Goal: Task Accomplishment & Management: Use online tool/utility

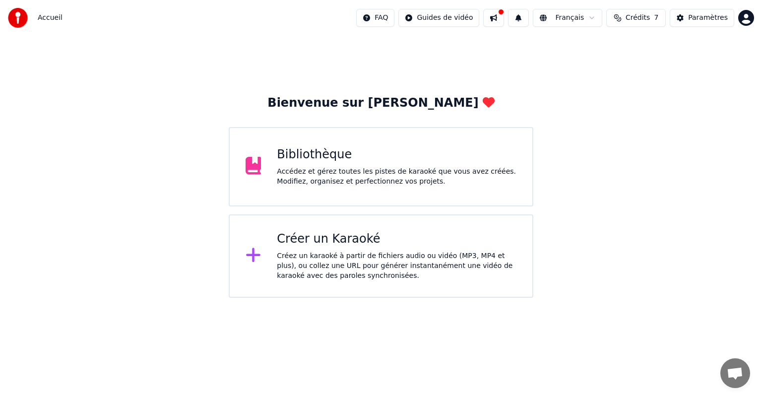
click at [342, 182] on div "Accédez et gérez toutes les pistes de karaoké que vous avez créées. Modifiez, o…" at bounding box center [397, 177] width 240 height 20
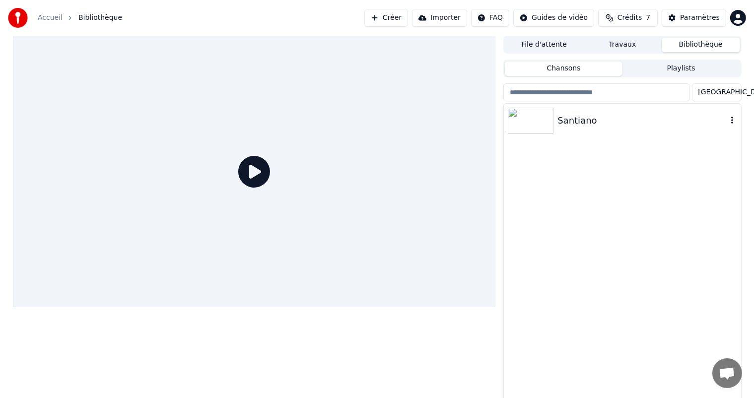
click at [526, 122] on img at bounding box center [531, 121] width 46 height 26
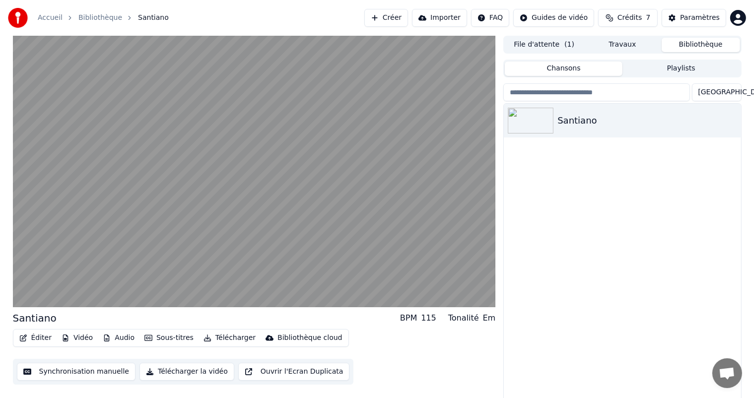
scroll to position [4, 0]
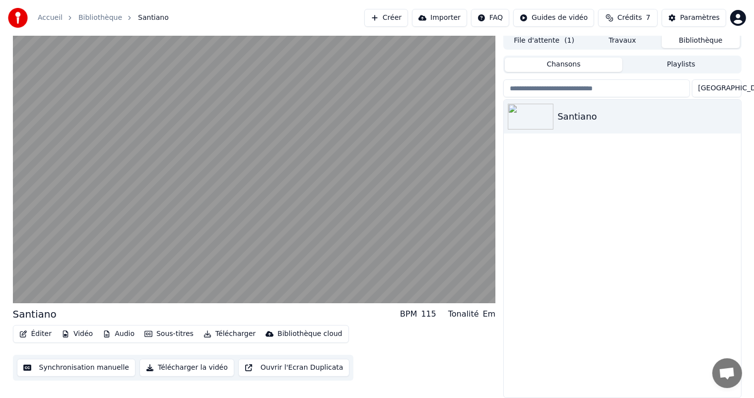
click at [59, 364] on button "Synchronisation manuelle" at bounding box center [76, 368] width 119 height 18
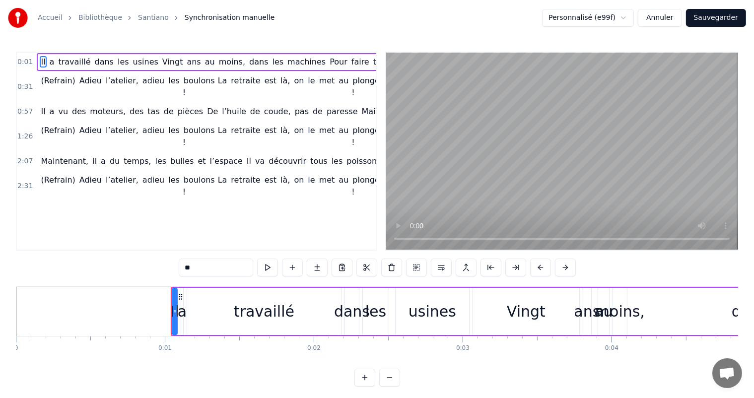
click at [260, 315] on div "travaillé" at bounding box center [264, 311] width 61 height 22
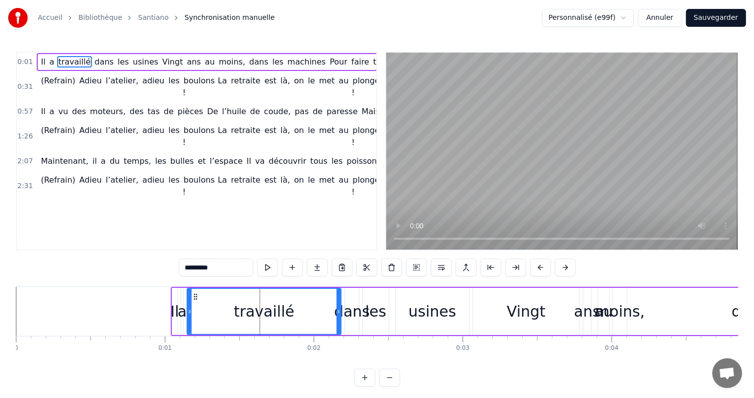
click at [65, 64] on span "travaillé" at bounding box center [74, 61] width 34 height 11
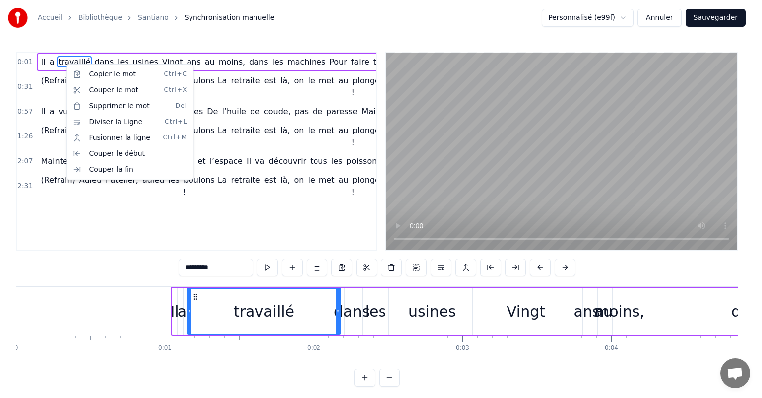
click at [65, 61] on html "Accueil Bibliothèque Santiano Synchronisation manuelle Personnalisé (e99f) Annu…" at bounding box center [381, 201] width 762 height 402
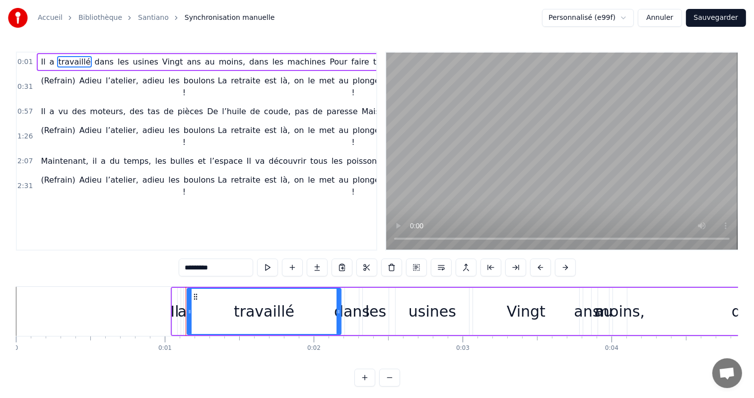
click at [65, 61] on span "travaillé" at bounding box center [74, 61] width 34 height 11
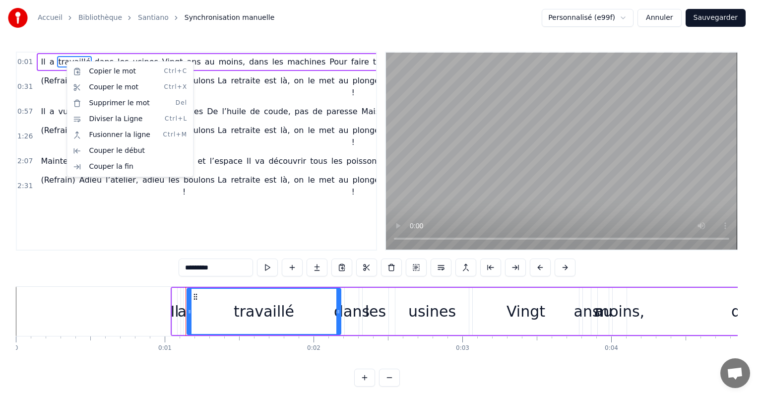
click at [127, 286] on html "Accueil Bibliothèque Santiano Synchronisation manuelle Personnalisé (e99f) Annu…" at bounding box center [381, 201] width 762 height 402
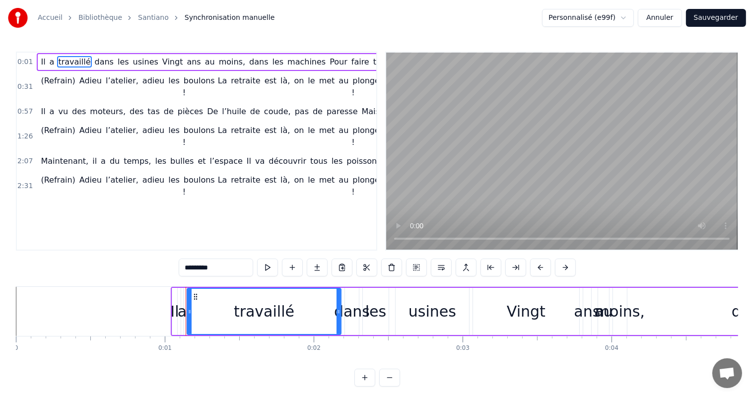
click at [222, 267] on input "*********" at bounding box center [216, 268] width 74 height 18
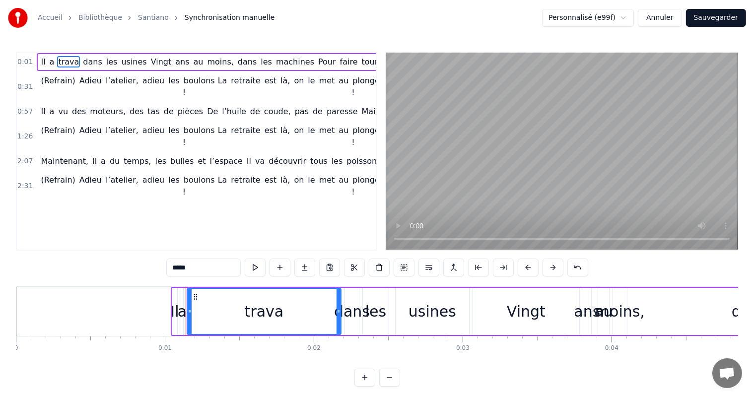
type input "*****"
drag, startPoint x: 182, startPoint y: 172, endPoint x: 191, endPoint y: 148, distance: 25.9
click at [178, 163] on div "0:01 Il a trava dans les usines Vingt ans au moins, dans les machines Pour fair…" at bounding box center [196, 151] width 361 height 199
click at [664, 18] on button "Annuler" at bounding box center [660, 18] width 44 height 18
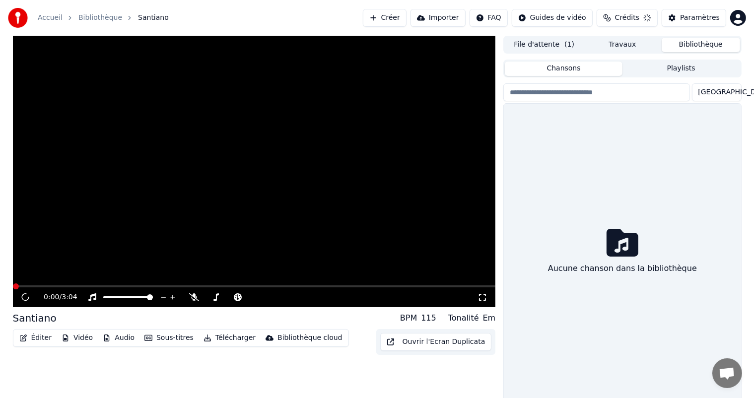
scroll to position [4, 0]
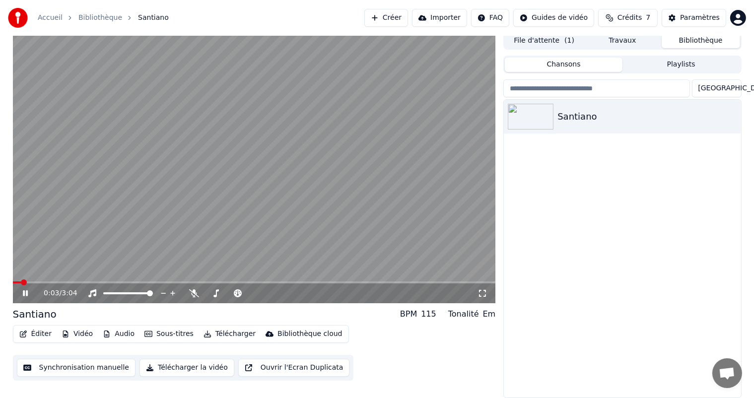
click at [611, 261] on div "Santiano" at bounding box center [622, 249] width 237 height 298
click at [56, 17] on link "Accueil" at bounding box center [50, 18] width 25 height 10
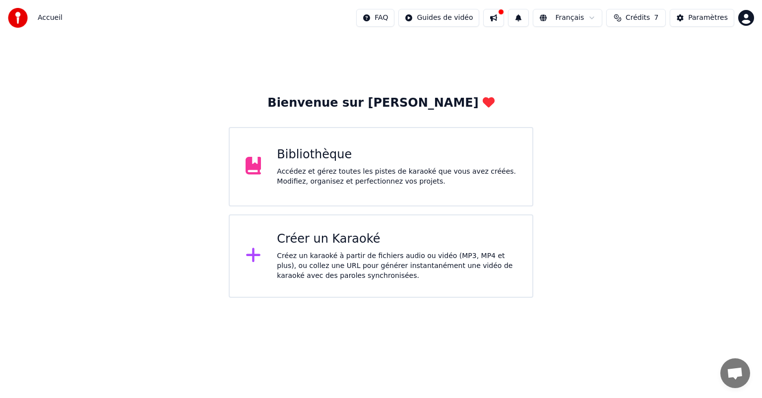
click at [375, 271] on div "Créez un karaoké à partir de fichiers audio ou vidéo (MP3, MP4 et plus), ou col…" at bounding box center [397, 266] width 240 height 30
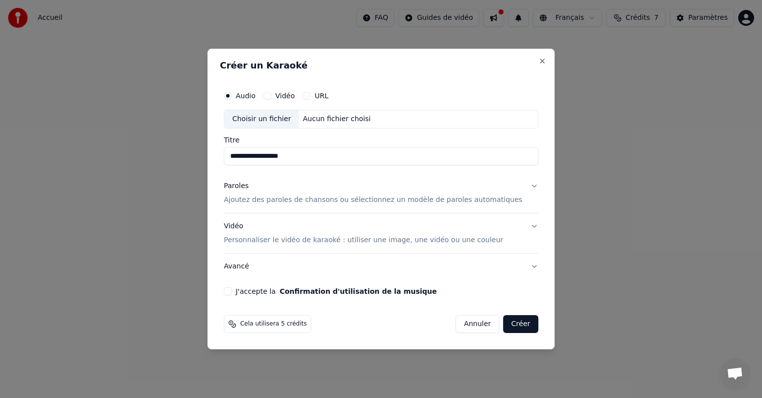
click at [275, 118] on div "Choisir un fichier" at bounding box center [261, 119] width 74 height 18
type input "**********"
click at [285, 200] on p "Ajoutez des paroles de chansons ou sélectionnez un modèle de paroles automatiqu…" at bounding box center [373, 200] width 299 height 10
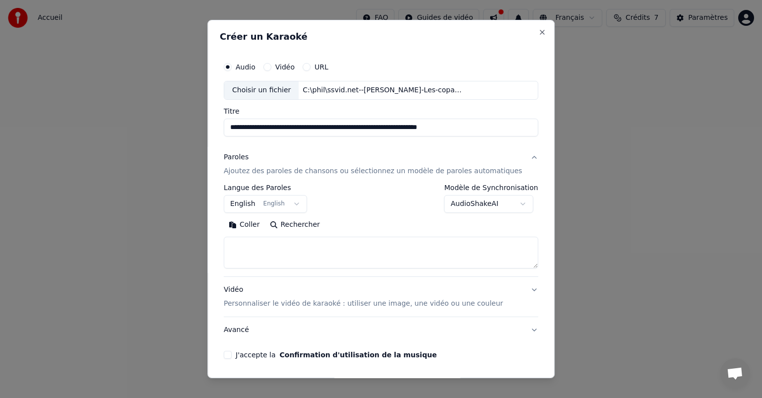
click at [296, 202] on button "English English" at bounding box center [265, 204] width 83 height 18
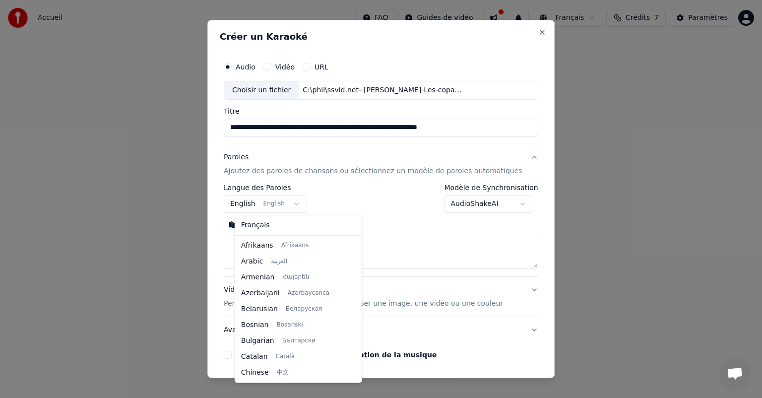
scroll to position [79, 0]
select select "**"
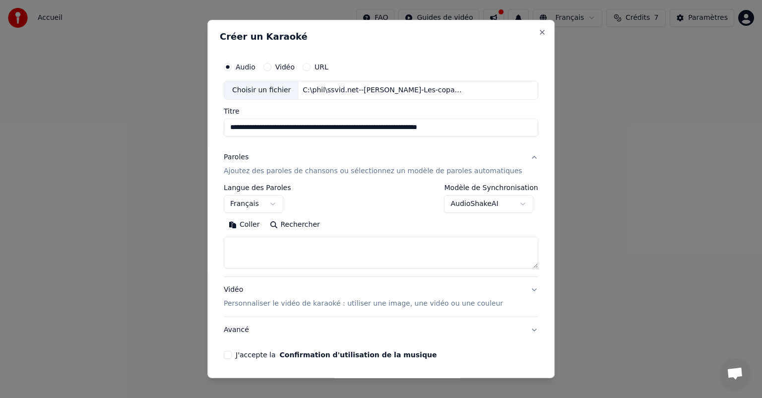
click at [300, 175] on p "Ajoutez des paroles de chansons ou sélectionnez un modèle de paroles automatiqu…" at bounding box center [373, 171] width 299 height 10
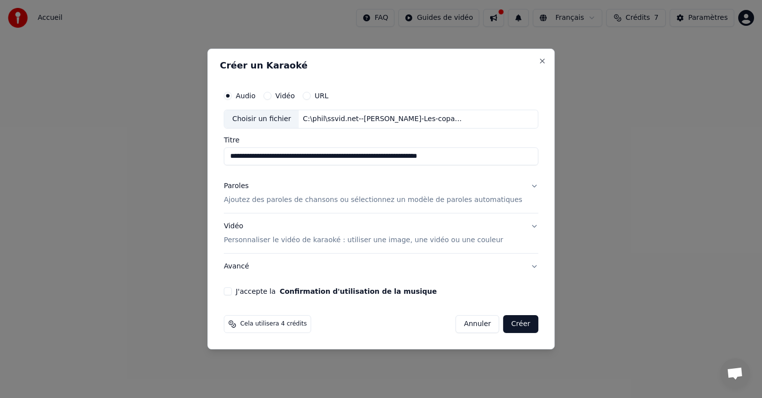
click at [298, 201] on p "Ajoutez des paroles de chansons ou sélectionnez un modèle de paroles automatiqu…" at bounding box center [373, 200] width 299 height 10
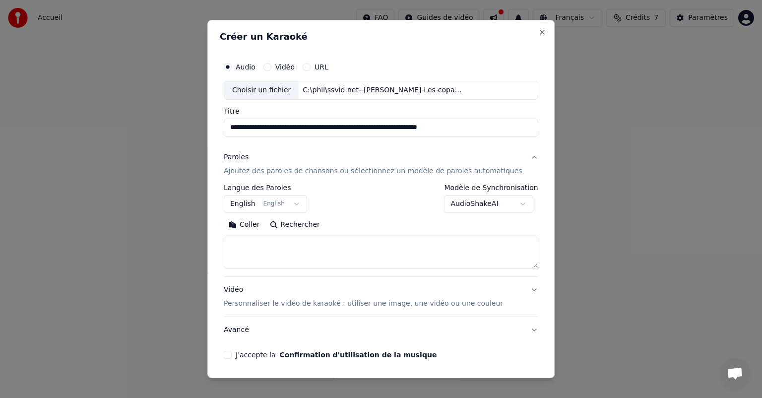
click at [299, 205] on body "**********" at bounding box center [381, 149] width 762 height 298
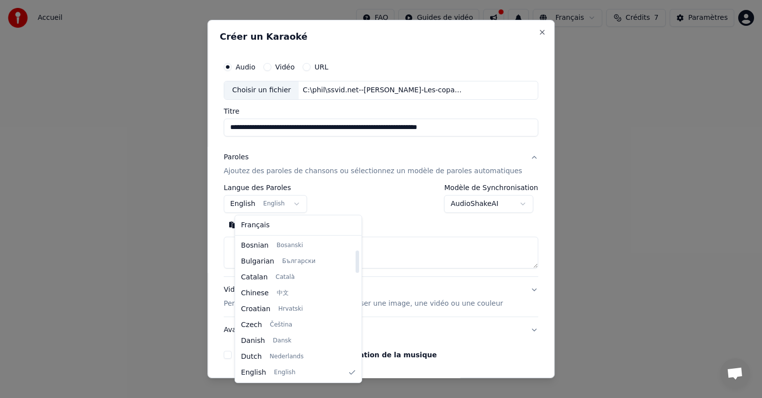
select select "**"
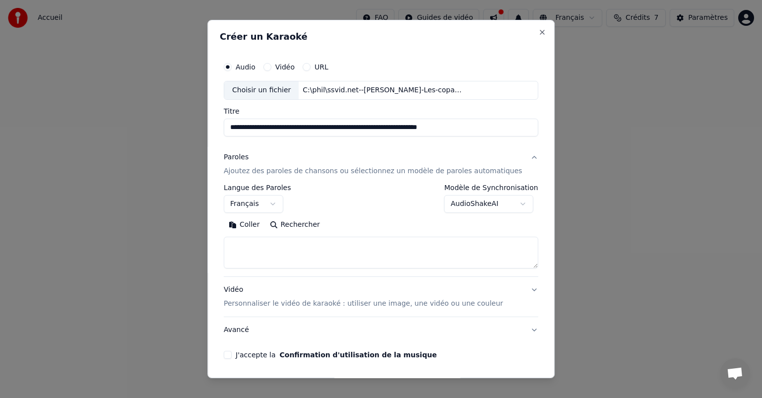
click at [262, 250] on textarea at bounding box center [381, 253] width 315 height 32
paste textarea "**********"
type textarea "**********"
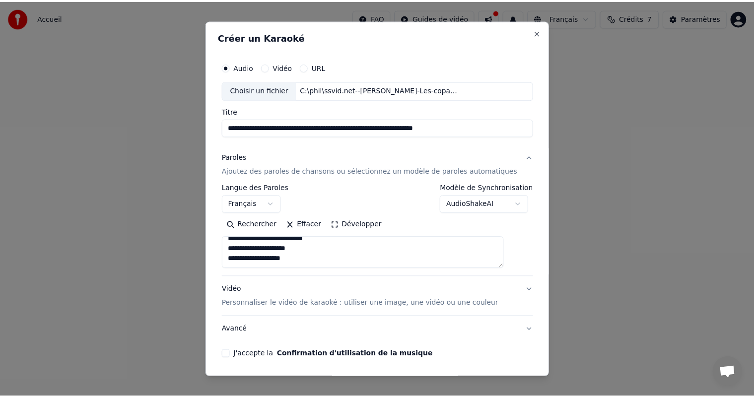
scroll to position [34, 0]
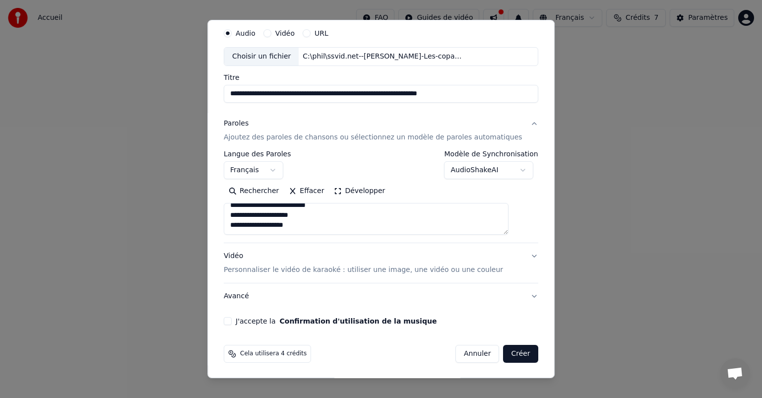
click at [232, 320] on button "J'accepte la Confirmation d'utilisation de la musique" at bounding box center [228, 321] width 8 height 8
click at [504, 354] on button "Créer" at bounding box center [521, 354] width 35 height 18
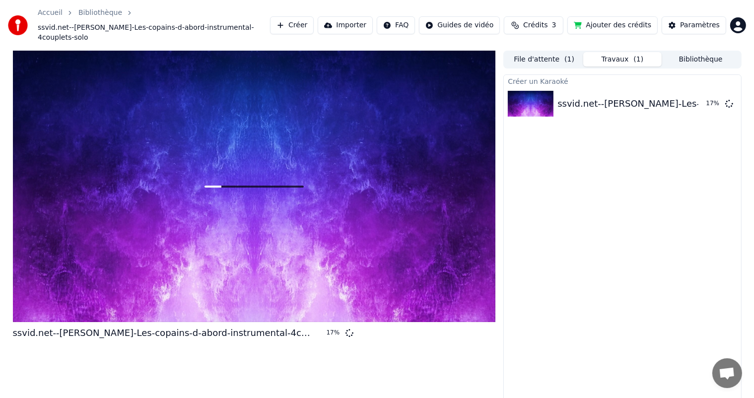
click at [268, 186] on span at bounding box center [253, 187] width 99 height 2
click at [126, 155] on div at bounding box center [254, 186] width 483 height 271
click at [96, 16] on link "Bibliothèque" at bounding box center [100, 13] width 44 height 10
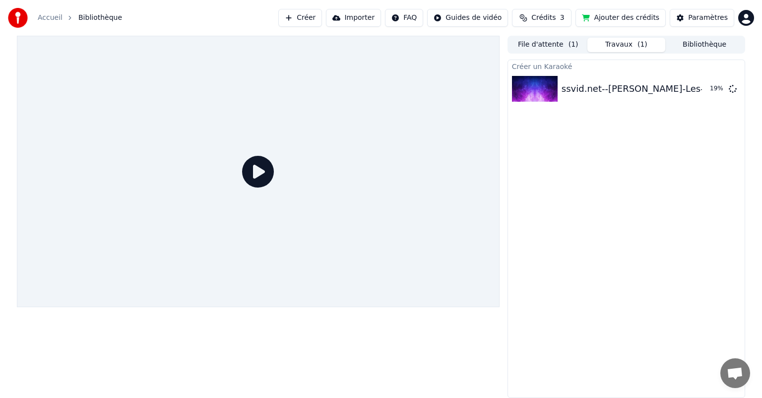
click at [52, 20] on link "Accueil" at bounding box center [50, 18] width 25 height 10
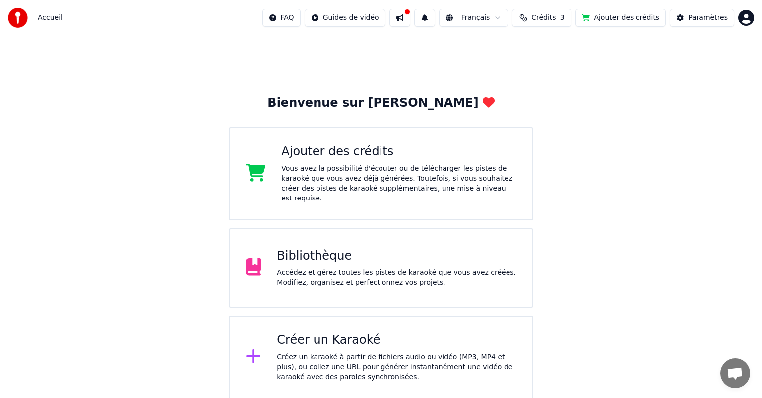
click at [265, 239] on div "Bibliothèque Accédez et gérez toutes les pistes de karaoké que vous avez créées…" at bounding box center [381, 267] width 305 height 79
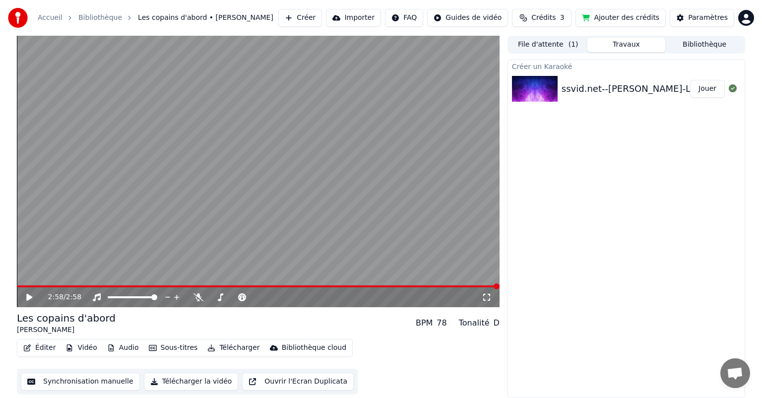
click at [118, 352] on button "Audio" at bounding box center [123, 348] width 40 height 14
click at [118, 350] on button "Audio" at bounding box center [123, 348] width 40 height 14
click at [629, 18] on button "Ajouter des crédits" at bounding box center [621, 18] width 90 height 18
click at [64, 380] on button "Synchronisation manuelle" at bounding box center [80, 382] width 119 height 18
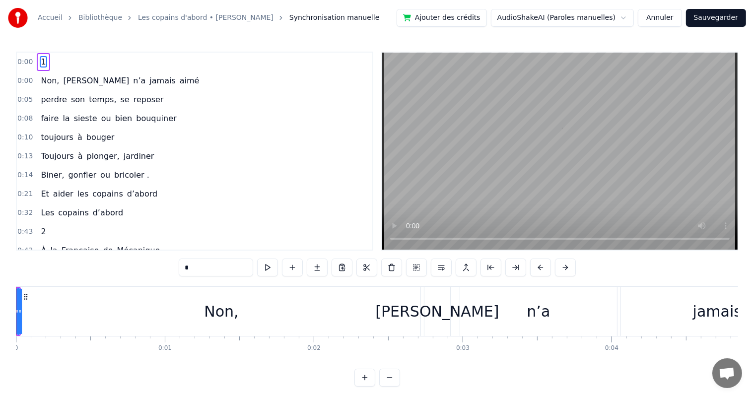
type input "****"
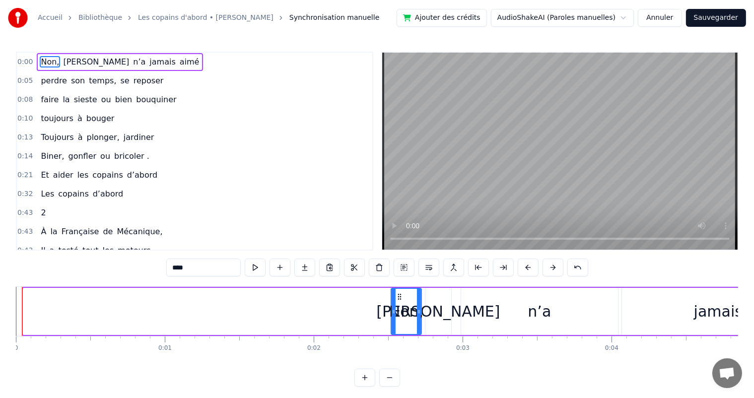
drag, startPoint x: 23, startPoint y: 305, endPoint x: 389, endPoint y: 301, distance: 365.7
click at [391, 301] on div at bounding box center [393, 311] width 4 height 45
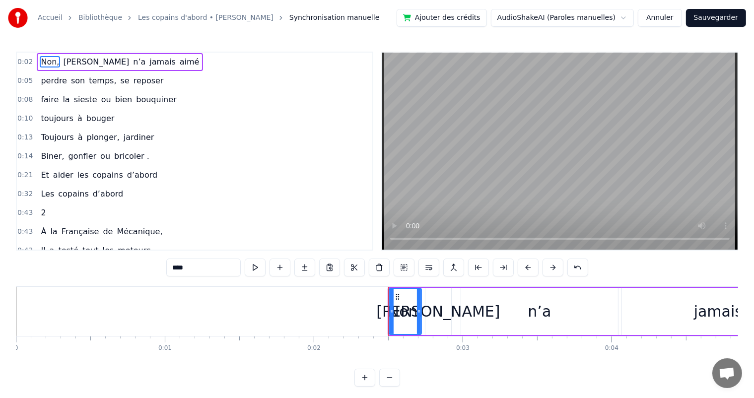
drag, startPoint x: 407, startPoint y: 306, endPoint x: 496, endPoint y: 298, distance: 89.2
click at [499, 299] on div "Non, [PERSON_NAME] n’a jamais aimé" at bounding box center [609, 311] width 443 height 49
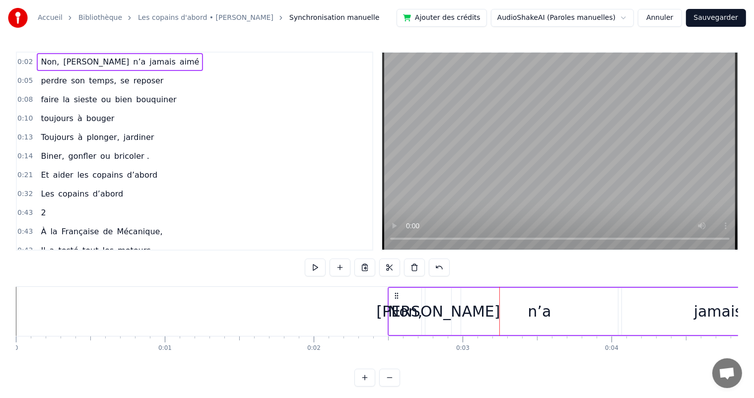
click at [28, 62] on span "0:02" at bounding box center [24, 62] width 15 height 10
drag, startPoint x: 391, startPoint y: 306, endPoint x: 471, endPoint y: 297, distance: 80.8
click at [471, 297] on div "Non, [PERSON_NAME] n’a jamais aimé" at bounding box center [609, 311] width 443 height 49
click at [391, 385] on button at bounding box center [389, 378] width 21 height 18
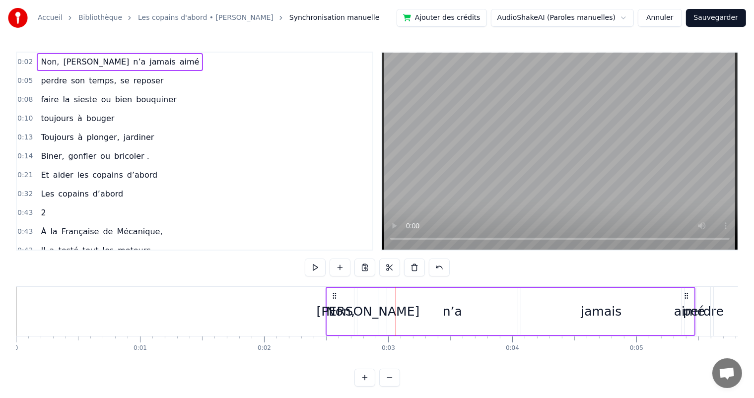
click at [391, 385] on button at bounding box center [389, 378] width 21 height 18
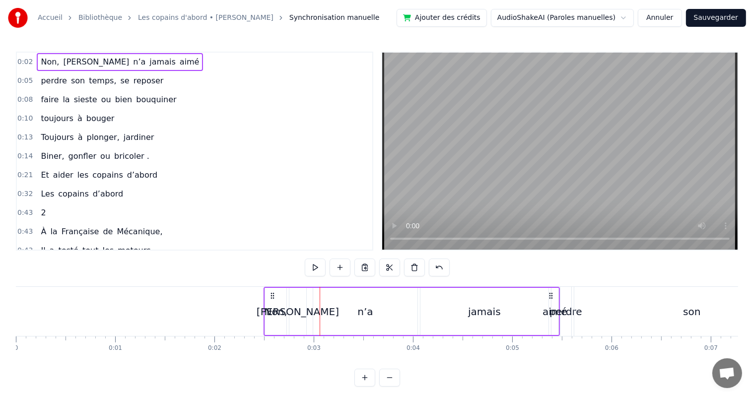
click at [391, 385] on button at bounding box center [389, 378] width 21 height 18
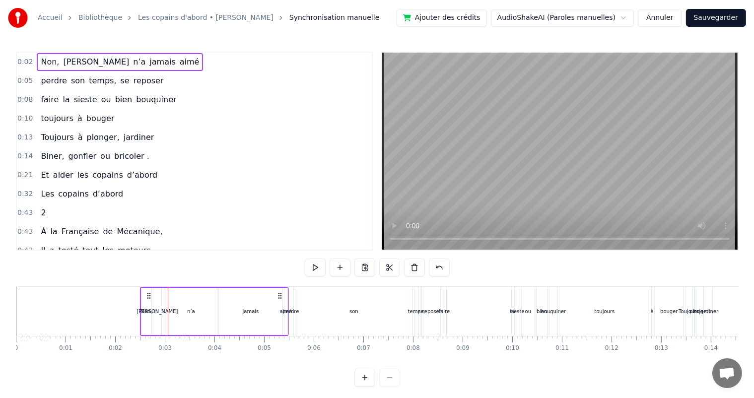
drag, startPoint x: 142, startPoint y: 308, endPoint x: 445, endPoint y: 325, distance: 303.2
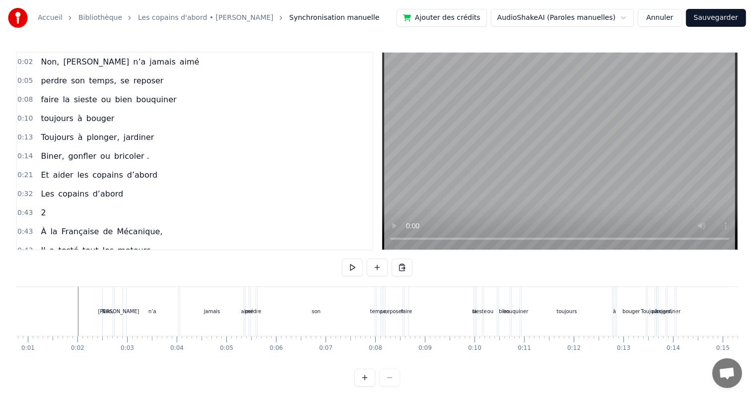
scroll to position [0, 40]
drag, startPoint x: 108, startPoint y: 306, endPoint x: 232, endPoint y: 325, distance: 125.6
click at [232, 325] on div "Non, [PERSON_NAME] n’a jamais aimé" at bounding box center [174, 311] width 149 height 49
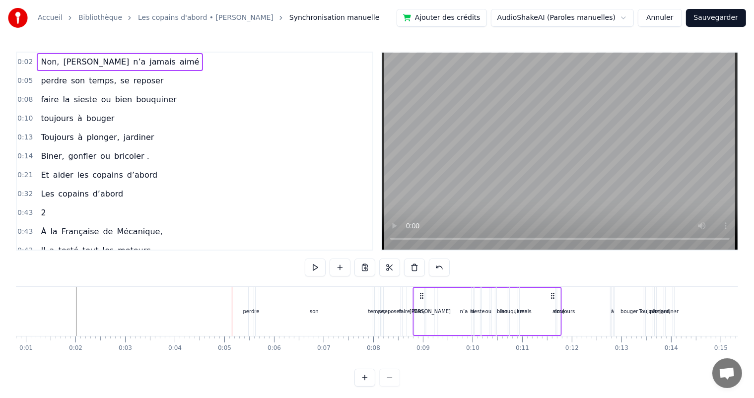
drag, startPoint x: 106, startPoint y: 297, endPoint x: 419, endPoint y: 303, distance: 313.1
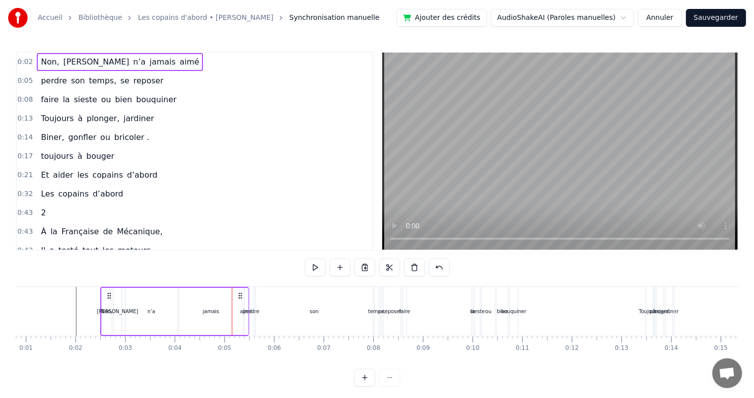
click at [239, 268] on div "0:02 Non, [PERSON_NAME] n’a jamais aimé 0:05 perdre son temps, se reposer 0:08 …" at bounding box center [377, 219] width 722 height 335
click at [75, 65] on span "[PERSON_NAME]" at bounding box center [96, 61] width 68 height 11
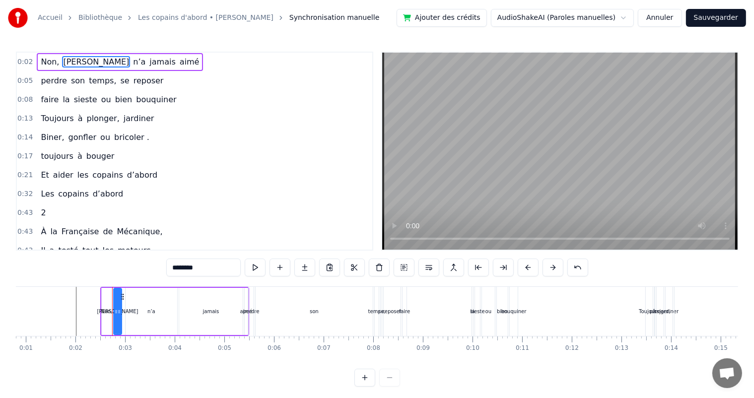
click at [46, 60] on span "Non," at bounding box center [50, 61] width 20 height 11
type input "****"
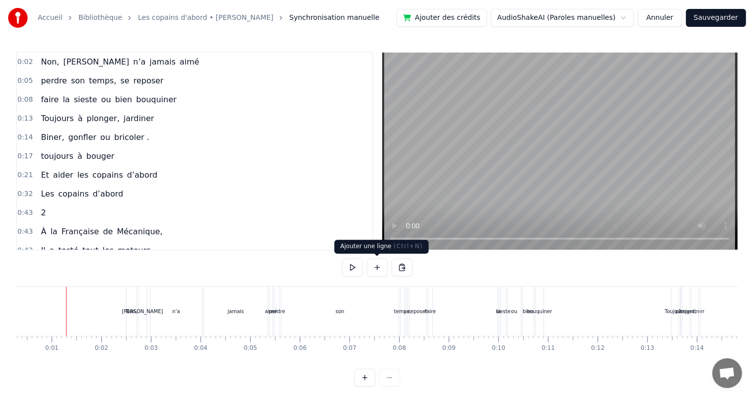
click at [377, 266] on button at bounding box center [377, 268] width 21 height 18
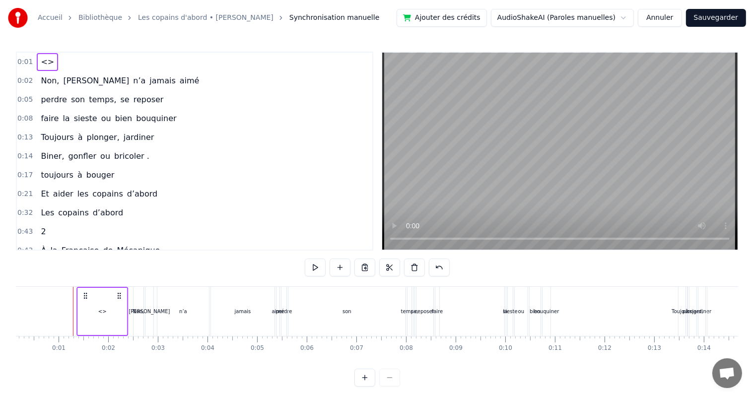
scroll to position [0, 0]
drag, startPoint x: 107, startPoint y: 296, endPoint x: 118, endPoint y: 310, distance: 17.3
click at [118, 310] on div "<>" at bounding box center [101, 311] width 52 height 49
click at [103, 312] on div "<>" at bounding box center [101, 311] width 8 height 7
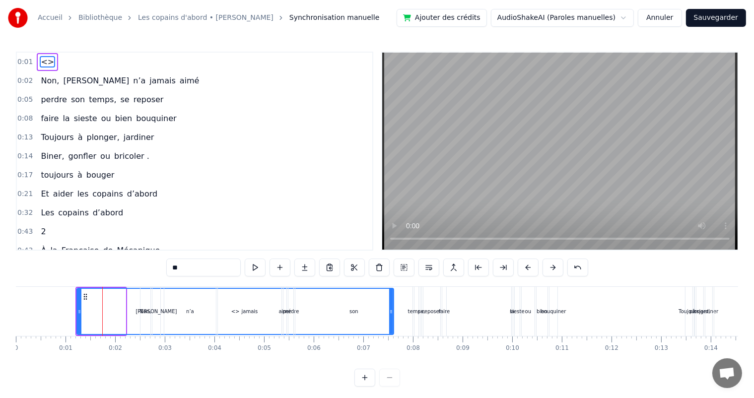
drag, startPoint x: 125, startPoint y: 311, endPoint x: 391, endPoint y: 310, distance: 266.9
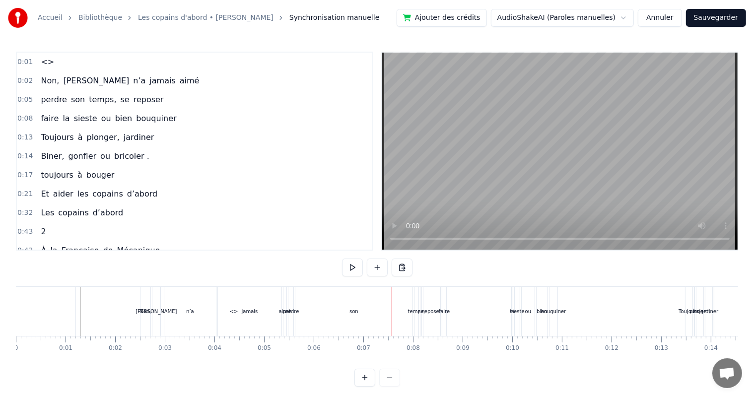
click at [77, 305] on div "<>" at bounding box center [234, 311] width 316 height 49
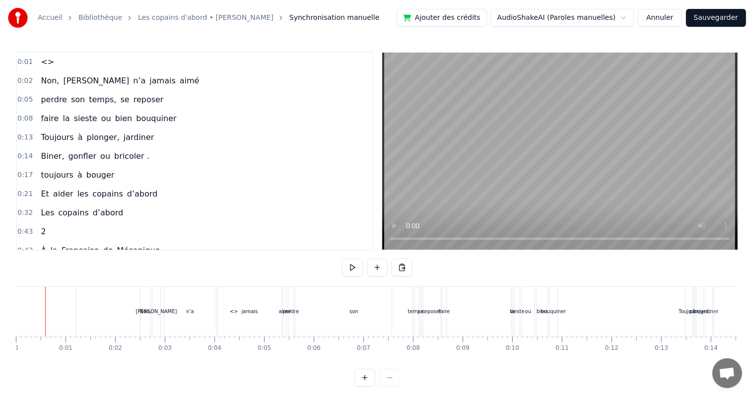
click at [54, 314] on div at bounding box center [54, 311] width 0 height 49
click at [44, 62] on span "<>" at bounding box center [47, 61] width 15 height 11
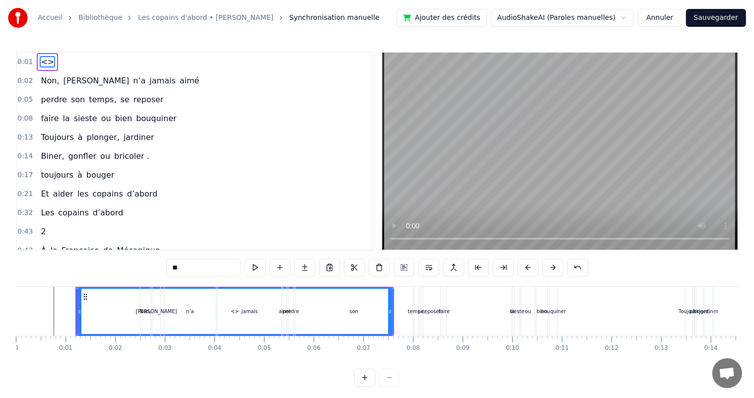
click at [80, 308] on icon at bounding box center [79, 312] width 4 height 8
click at [45, 64] on span "<>" at bounding box center [47, 61] width 15 height 11
drag, startPoint x: 237, startPoint y: 311, endPoint x: 359, endPoint y: 306, distance: 122.7
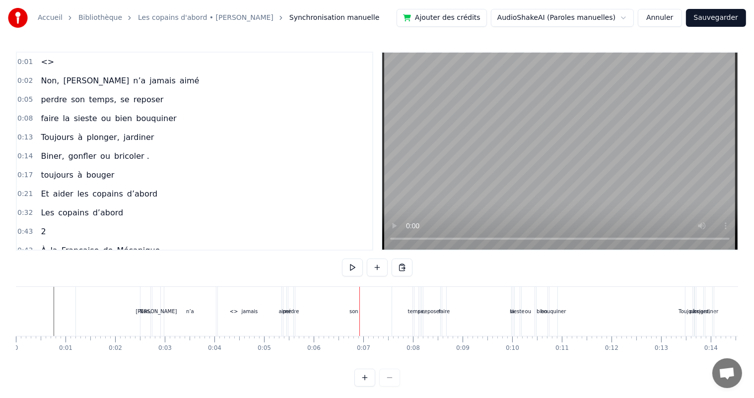
scroll to position [13, 0]
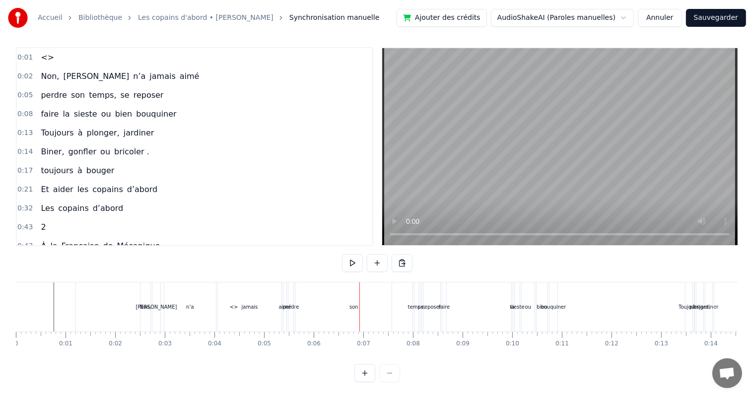
click at [728, 342] on div "0 0:01 0:02 0:03 0:04 0:05 0:06 0:07 0:08 0:09 0:10 0:11 0:12 0:13 0:14 0:15 0:…" at bounding box center [377, 343] width 722 height 25
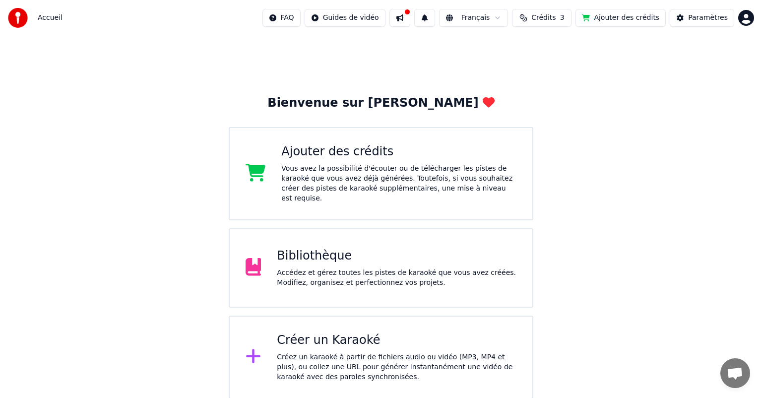
click at [323, 268] on div "Accédez et gérez toutes les pistes de karaoké que vous avez créées. Modifiez, o…" at bounding box center [397, 278] width 240 height 20
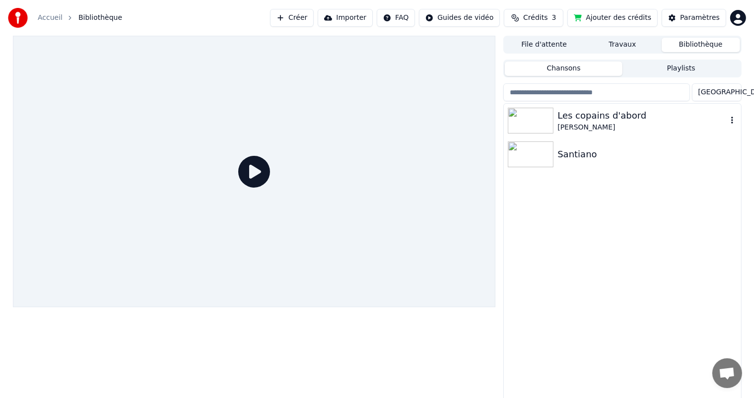
click at [520, 120] on img at bounding box center [531, 121] width 46 height 26
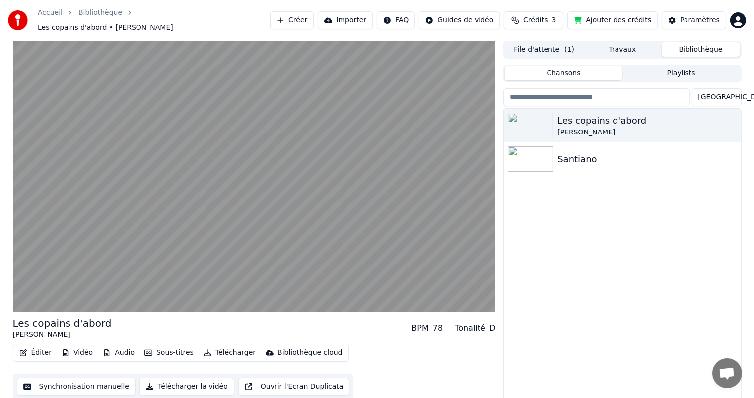
click at [53, 383] on button "Synchronisation manuelle" at bounding box center [76, 387] width 119 height 18
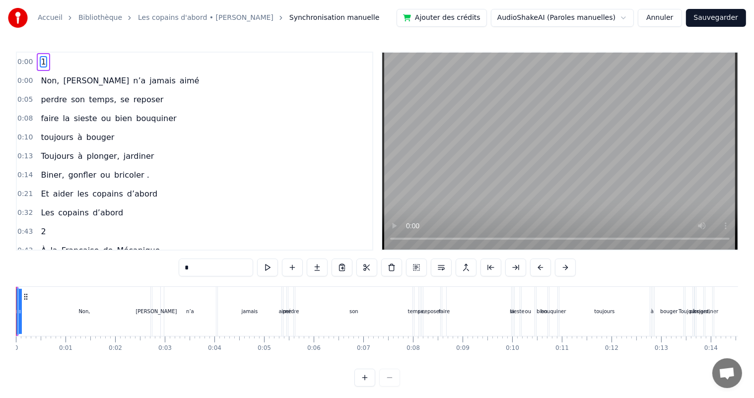
click at [40, 60] on span "1" at bounding box center [43, 61] width 7 height 11
type input "****"
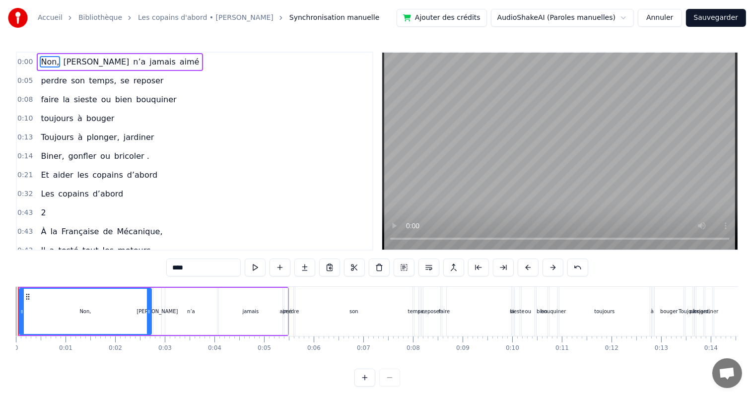
click at [37, 59] on div "Non, [PERSON_NAME] n’a jamais aimé" at bounding box center [120, 62] width 166 height 18
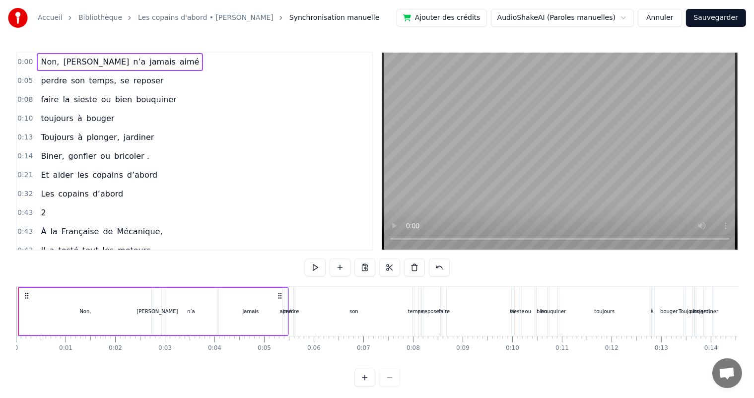
click at [30, 59] on span "0:00" at bounding box center [24, 62] width 15 height 10
click at [28, 61] on span "0:00" at bounding box center [24, 62] width 15 height 10
drag, startPoint x: 20, startPoint y: 301, endPoint x: 82, endPoint y: 302, distance: 62.5
click at [103, 304] on div "Non," at bounding box center [85, 311] width 132 height 47
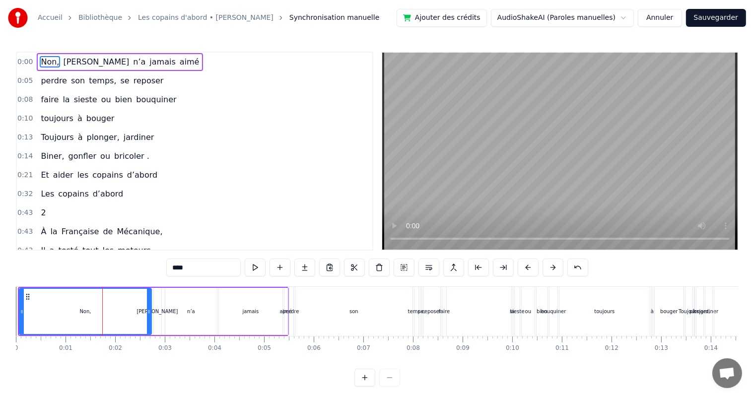
click at [42, 17] on link "Accueil" at bounding box center [50, 18] width 25 height 10
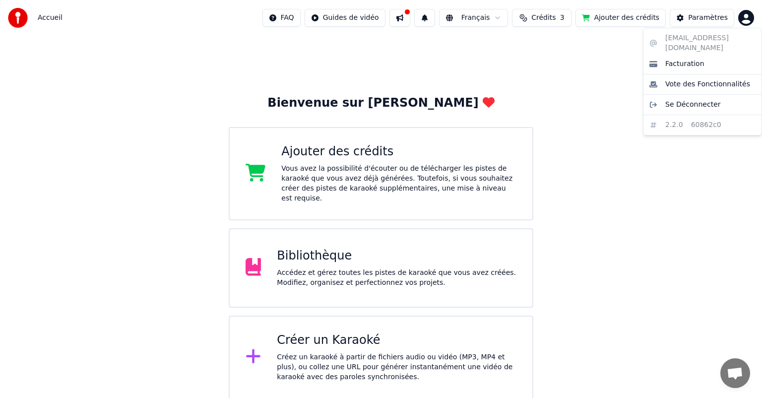
click at [747, 18] on html "Accueil FAQ Guides de vidéo Français Crédits 3 Ajouter des crédits Paramètres B…" at bounding box center [381, 199] width 762 height 399
click at [681, 100] on span "Se Déconnecter" at bounding box center [693, 105] width 56 height 10
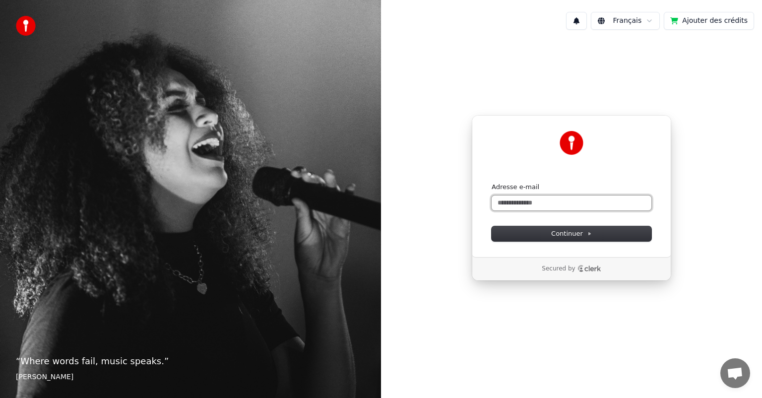
click at [547, 202] on input "Adresse e-mail" at bounding box center [572, 202] width 160 height 15
click at [577, 236] on span "Continuer" at bounding box center [571, 233] width 41 height 9
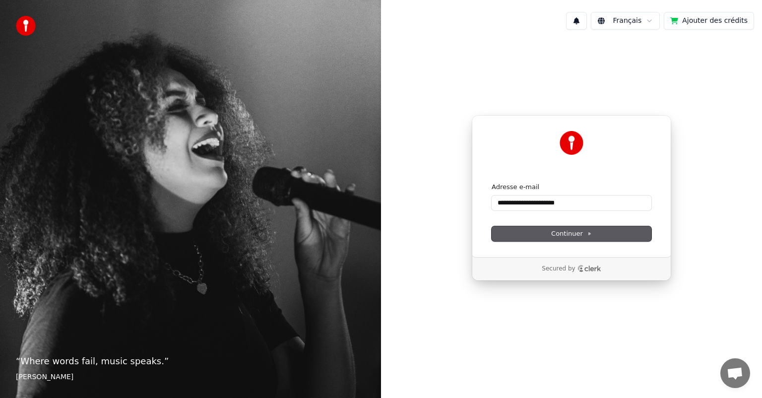
type input "**********"
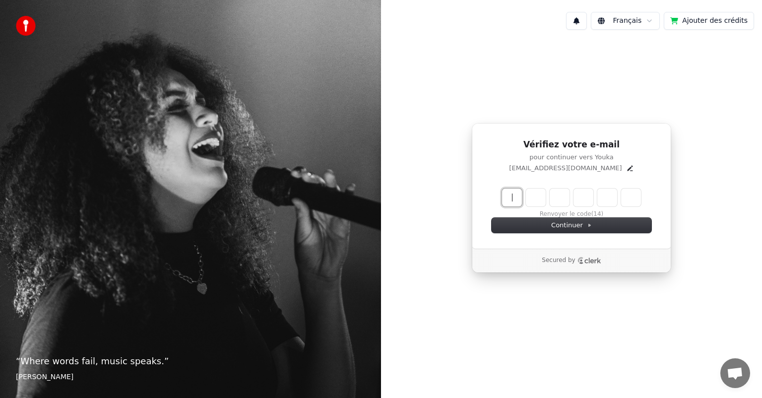
click at [506, 202] on input "Enter verification code" at bounding box center [571, 198] width 139 height 18
type input "******"
